Goal: Information Seeking & Learning: Find specific fact

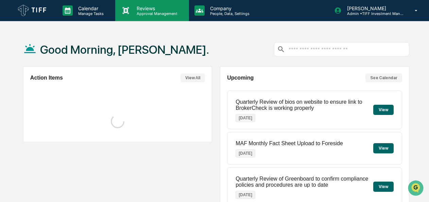
click at [146, 16] on div "Reviews Approval Management" at bounding box center [151, 10] width 73 height 21
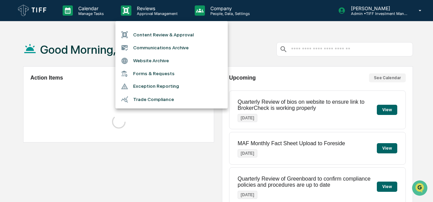
click at [154, 49] on li "Communications Archive" at bounding box center [171, 47] width 112 height 13
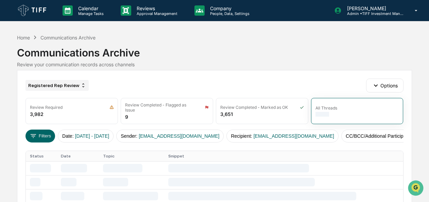
click at [62, 89] on div "Registered Rep Review" at bounding box center [57, 85] width 63 height 11
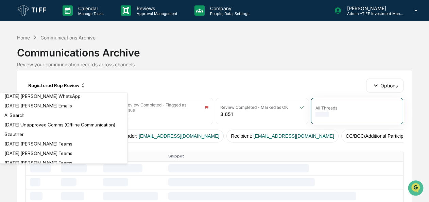
scroll to position [212, 0]
click at [49, 119] on div "AI Search" at bounding box center [64, 115] width 124 height 8
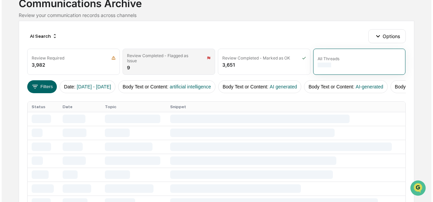
scroll to position [50, 0]
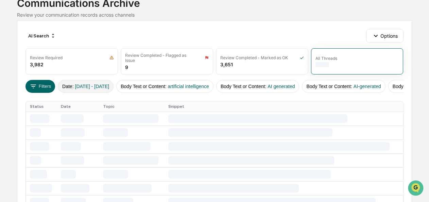
click at [65, 84] on button "Date : [DATE] - [DATE]" at bounding box center [86, 86] width 56 height 13
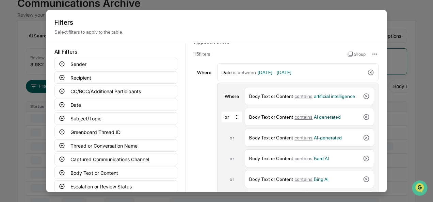
scroll to position [0, 0]
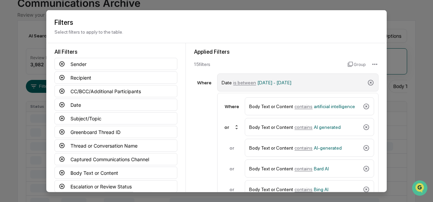
click at [238, 82] on span "is between" at bounding box center [244, 82] width 23 height 5
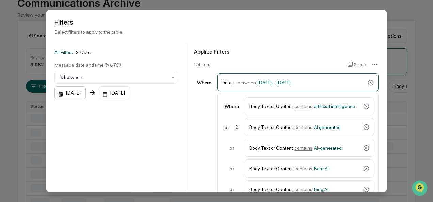
click at [60, 95] on div "[DATE]" at bounding box center [69, 92] width 31 height 13
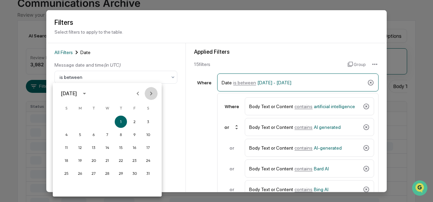
click at [152, 93] on icon "Next month" at bounding box center [150, 93] width 7 height 7
click at [150, 95] on icon "Next month" at bounding box center [151, 93] width 2 height 4
click at [134, 119] on button "1" at bounding box center [134, 122] width 12 height 12
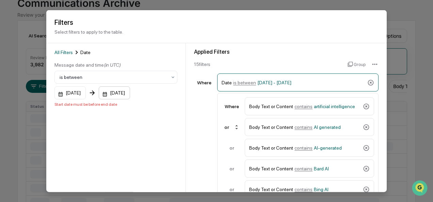
click at [112, 94] on div "[DATE]" at bounding box center [114, 92] width 31 height 13
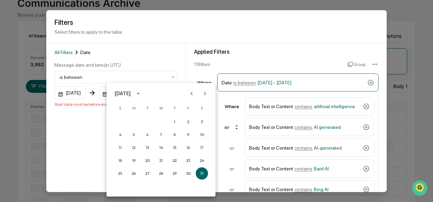
click at [202, 92] on icon "Next month" at bounding box center [204, 93] width 7 height 7
click at [118, 186] on button "31" at bounding box center [120, 186] width 12 height 12
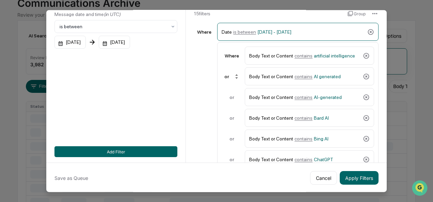
scroll to position [51, 0]
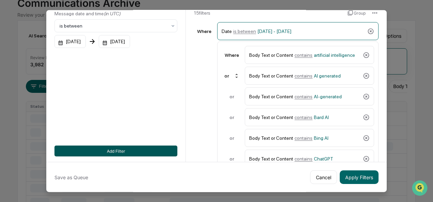
click at [135, 152] on button "Add Filter" at bounding box center [115, 151] width 123 height 11
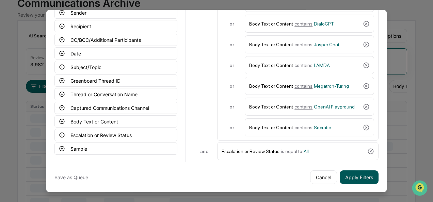
click at [352, 180] on button "Apply Filters" at bounding box center [358, 177] width 39 height 14
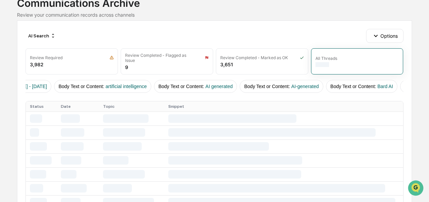
scroll to position [0, 0]
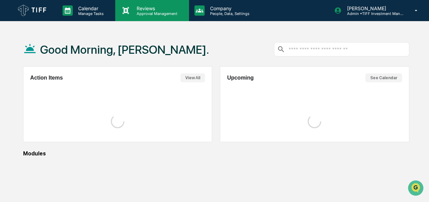
click at [159, 8] on p "Reviews" at bounding box center [156, 8] width 50 height 6
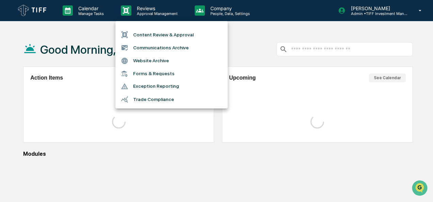
click at [149, 50] on li "Communications Archive" at bounding box center [171, 47] width 112 height 13
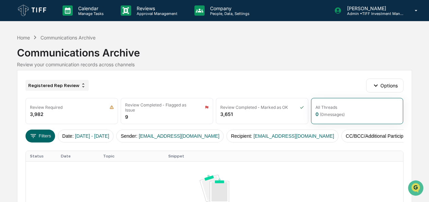
click at [58, 85] on div "Registered Rep Review" at bounding box center [57, 85] width 63 height 11
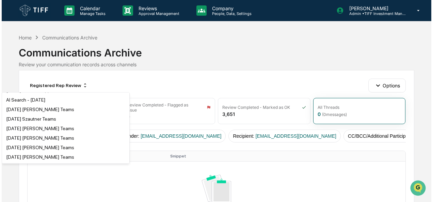
scroll to position [284, 0]
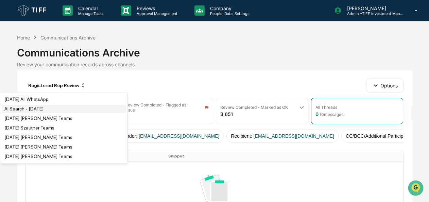
click at [44, 112] on div "AI Search - [DATE]" at bounding box center [23, 108] width 39 height 5
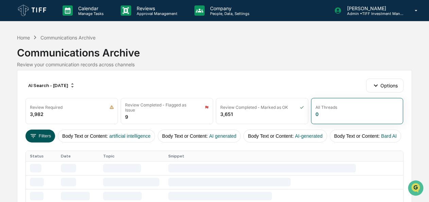
click at [43, 135] on button "Filters" at bounding box center [41, 136] width 30 height 13
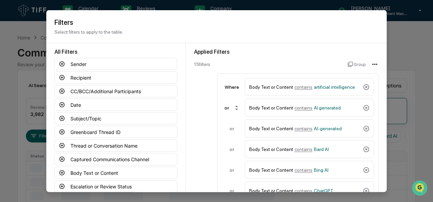
click at [370, 64] on html "Calendar Manage Tasks Reviews Approval Management Company People, Data, Setting…" at bounding box center [216, 101] width 433 height 202
click at [320, 61] on html "Calendar Manage Tasks Reviews Approval Management Company People, Data, Setting…" at bounding box center [216, 101] width 433 height 202
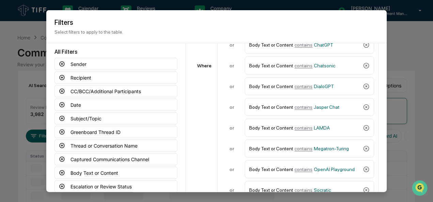
scroll to position [146, 0]
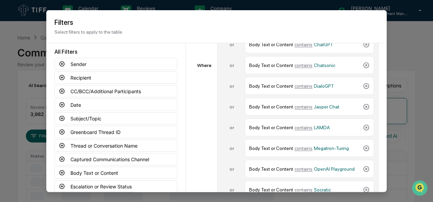
click at [222, 99] on div "or Body Text or Content contains Jasper Chat" at bounding box center [297, 107] width 152 height 18
drag, startPoint x: 222, startPoint y: 99, endPoint x: 218, endPoint y: 116, distance: 18.1
click at [218, 116] on div "Where Body Text or Content contains artificial intelligence or Body Text or Con…" at bounding box center [297, 65] width 161 height 276
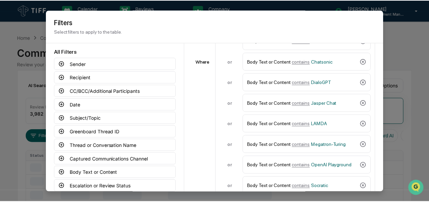
scroll to position [150, 0]
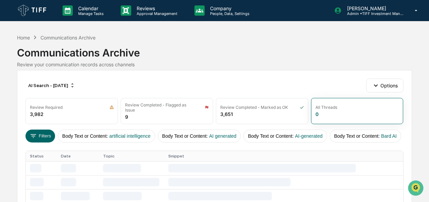
click at [26, 41] on div "Home Communications Archive" at bounding box center [56, 37] width 78 height 7
click at [26, 37] on div "Home" at bounding box center [23, 38] width 13 height 6
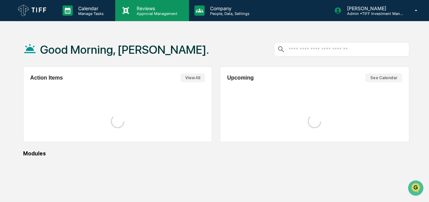
click at [148, 14] on p "Approval Management" at bounding box center [156, 13] width 50 height 5
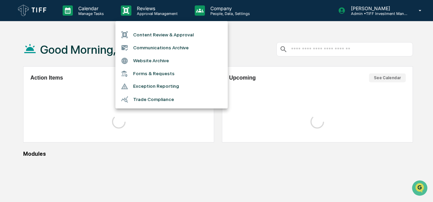
click at [146, 48] on li "Communications Archive" at bounding box center [171, 47] width 112 height 13
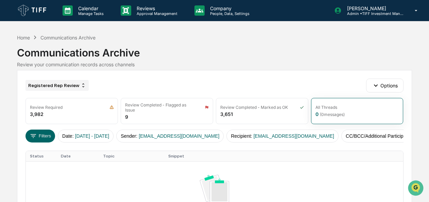
click at [61, 86] on div "Registered Rep Review" at bounding box center [57, 85] width 63 height 11
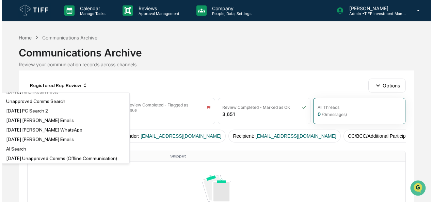
scroll to position [178, 0]
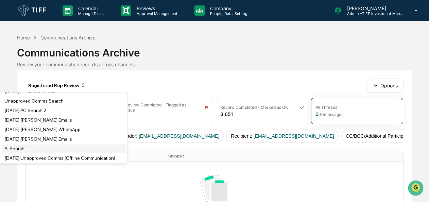
click at [17, 151] on div "AI Search" at bounding box center [14, 148] width 20 height 5
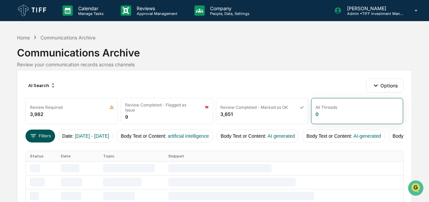
click at [37, 132] on icon at bounding box center [33, 135] width 7 height 7
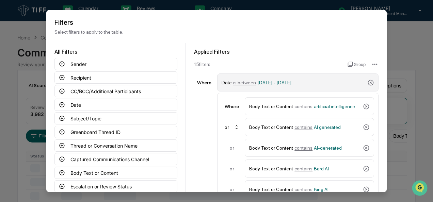
click at [240, 81] on span "is between" at bounding box center [244, 82] width 23 height 5
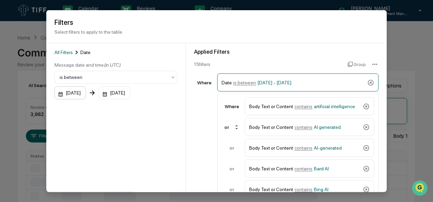
click at [57, 94] on div "[DATE]" at bounding box center [69, 92] width 31 height 13
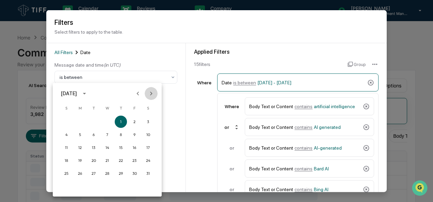
click at [151, 94] on icon "Next month" at bounding box center [150, 93] width 7 height 7
click at [134, 122] on button "1" at bounding box center [134, 122] width 12 height 12
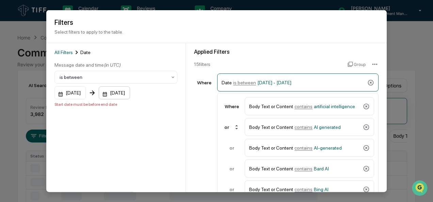
click at [112, 93] on div "[DATE]" at bounding box center [114, 92] width 31 height 13
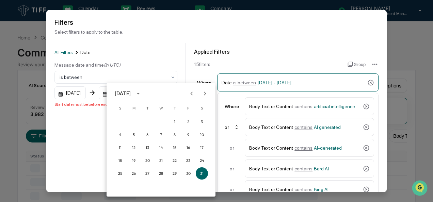
click at [202, 93] on icon "Next month" at bounding box center [204, 93] width 7 height 7
click at [119, 186] on button "31" at bounding box center [120, 186] width 12 height 12
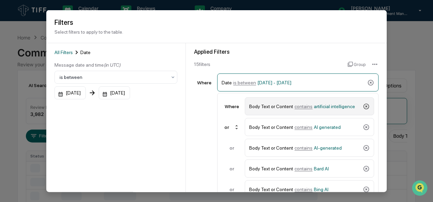
click at [363, 105] on icon at bounding box center [365, 106] width 7 height 7
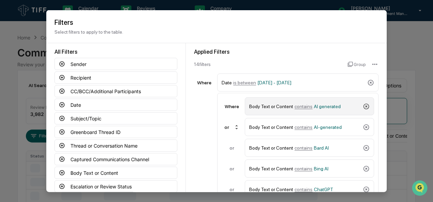
click at [363, 105] on icon at bounding box center [365, 106] width 7 height 7
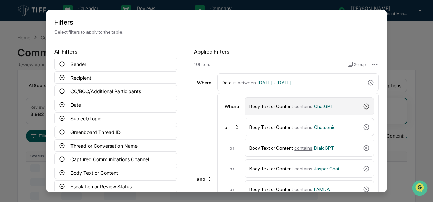
click at [363, 105] on icon at bounding box center [365, 106] width 7 height 7
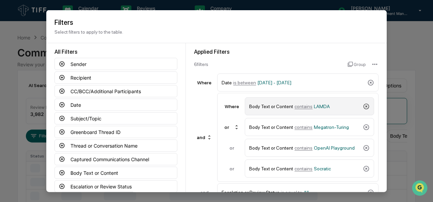
click at [363, 105] on icon at bounding box center [365, 106] width 7 height 7
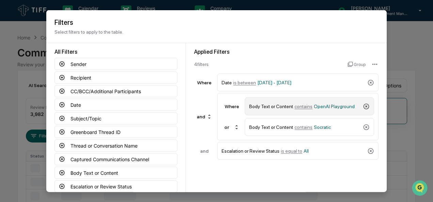
click at [363, 105] on icon at bounding box center [365, 106] width 7 height 7
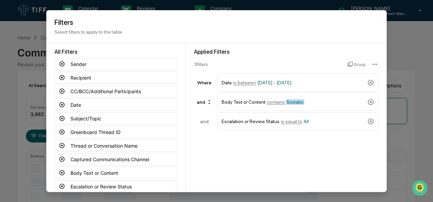
click at [363, 105] on div "Body Text or Content contains Socratic" at bounding box center [297, 102] width 161 height 18
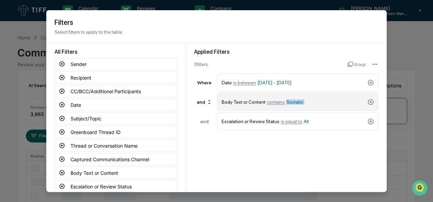
click at [363, 105] on div "Body Text or Content contains Socratic" at bounding box center [297, 102] width 161 height 18
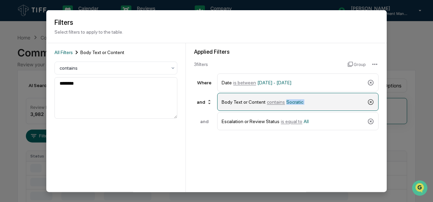
click at [365, 103] on div "Body Text or Content contains Socratic" at bounding box center [297, 102] width 161 height 18
click at [367, 102] on icon at bounding box center [370, 101] width 7 height 7
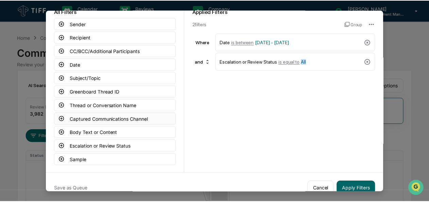
scroll to position [19, 0]
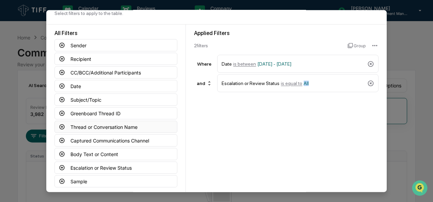
click at [60, 124] on icon at bounding box center [62, 127] width 6 height 6
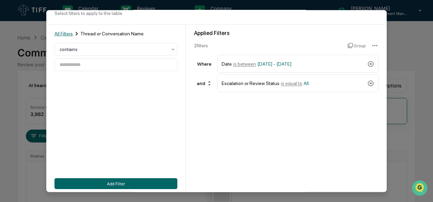
click at [64, 34] on span "All Filters" at bounding box center [63, 33] width 18 height 5
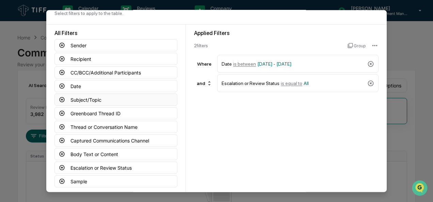
click at [61, 99] on icon at bounding box center [62, 99] width 5 height 5
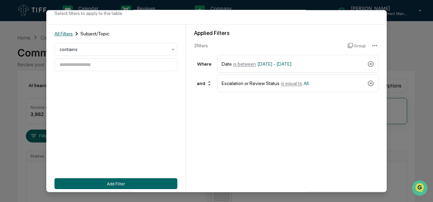
click at [62, 33] on span "All Filters" at bounding box center [63, 33] width 18 height 5
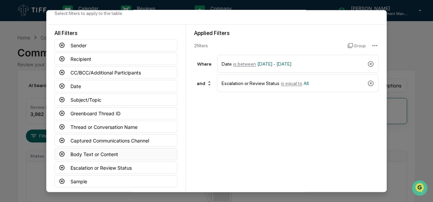
click at [62, 151] on icon at bounding box center [62, 154] width 6 height 6
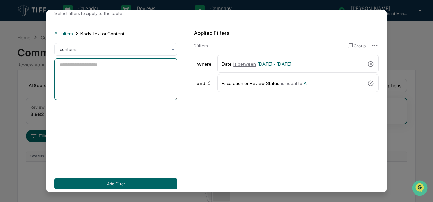
click at [88, 65] on textarea at bounding box center [115, 78] width 123 height 41
type textarea "**********"
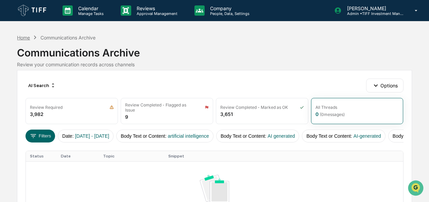
click at [28, 37] on div "Home" at bounding box center [23, 38] width 13 height 6
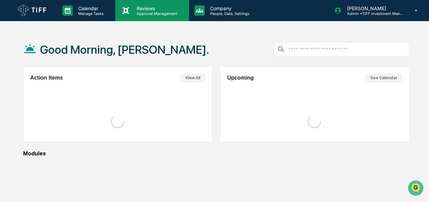
click at [156, 12] on p "Approval Management" at bounding box center [156, 13] width 50 height 5
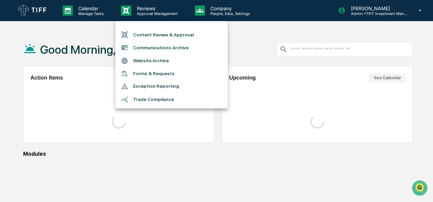
click at [146, 44] on li "Communications Archive" at bounding box center [171, 47] width 112 height 13
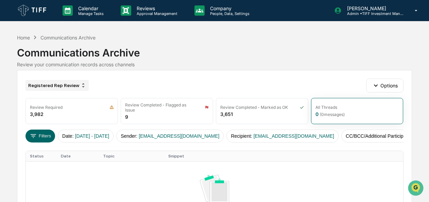
click at [81, 86] on icon at bounding box center [83, 85] width 5 height 5
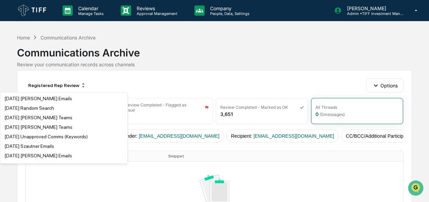
scroll to position [737, 0]
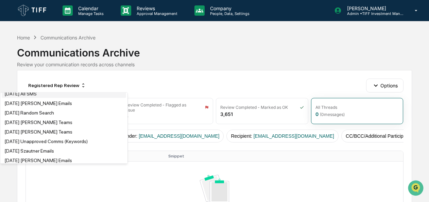
click at [54, 98] on div "[DATE] All SMS" at bounding box center [64, 94] width 124 height 8
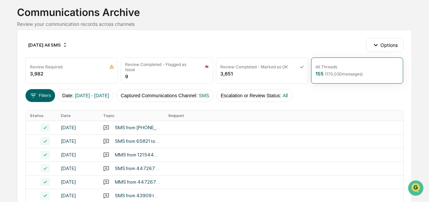
scroll to position [41, 0]
click at [68, 44] on icon at bounding box center [64, 44] width 5 height 5
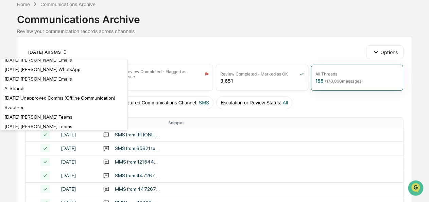
scroll to position [205, 0]
click at [45, 92] on div "AI Search" at bounding box center [64, 88] width 124 height 8
